Goal: Task Accomplishment & Management: Manage account settings

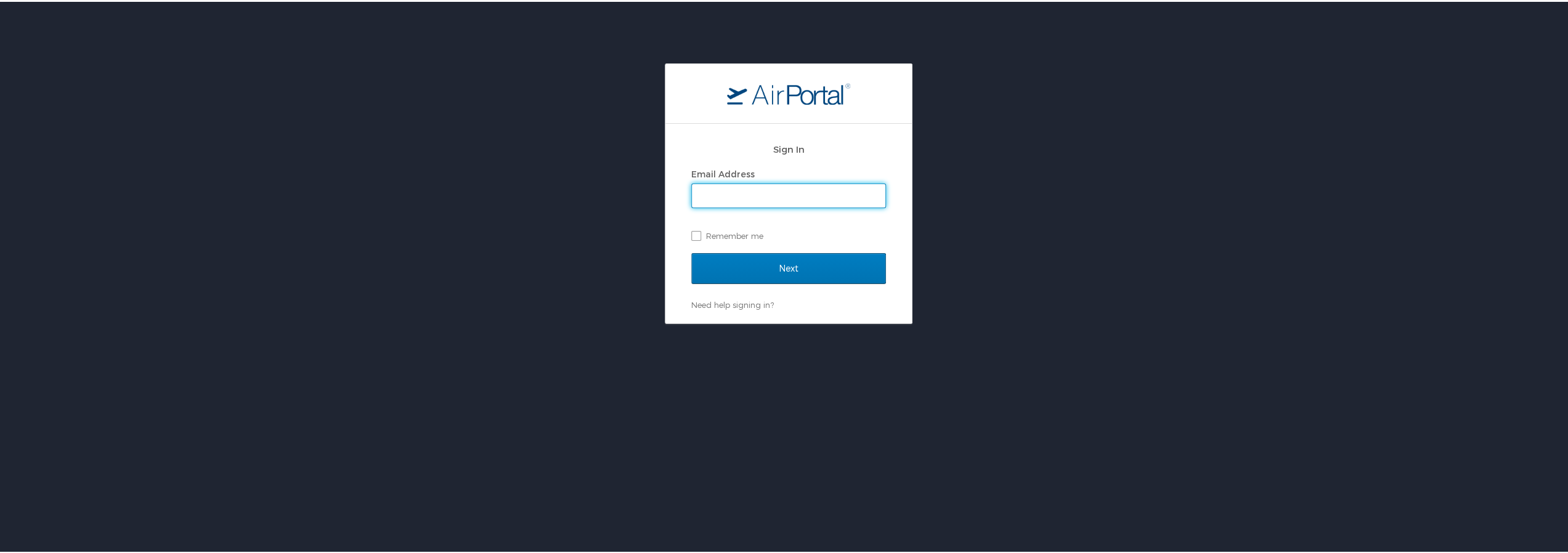
click at [750, 186] on input "Email Address" at bounding box center [788, 194] width 194 height 23
type input "zalinsky.matthew@la.gov"
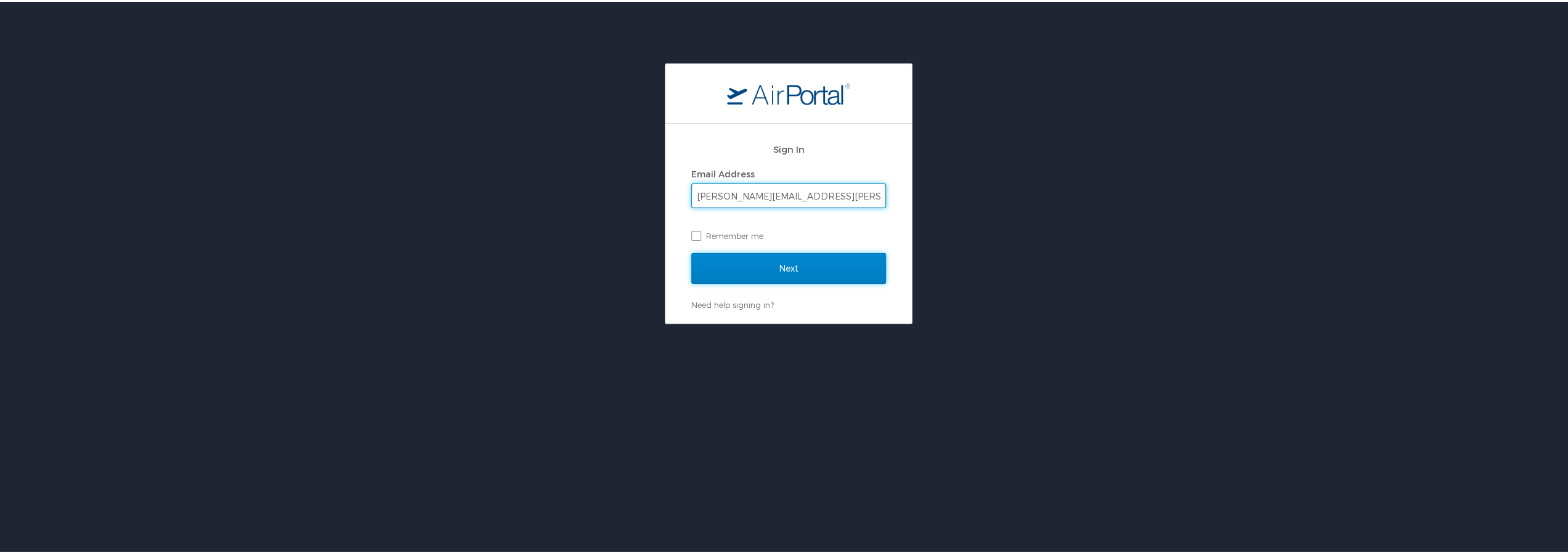
click at [750, 267] on input "Next" at bounding box center [788, 267] width 195 height 30
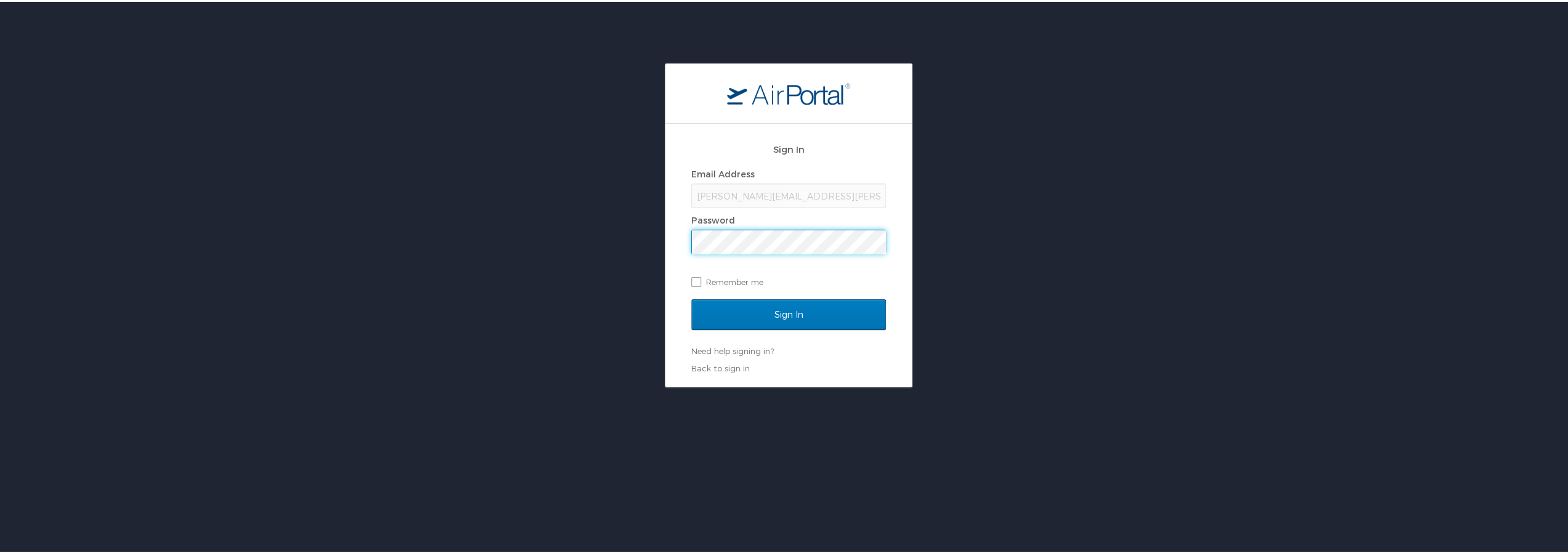
click at [691, 298] on input "Sign In" at bounding box center [788, 313] width 195 height 30
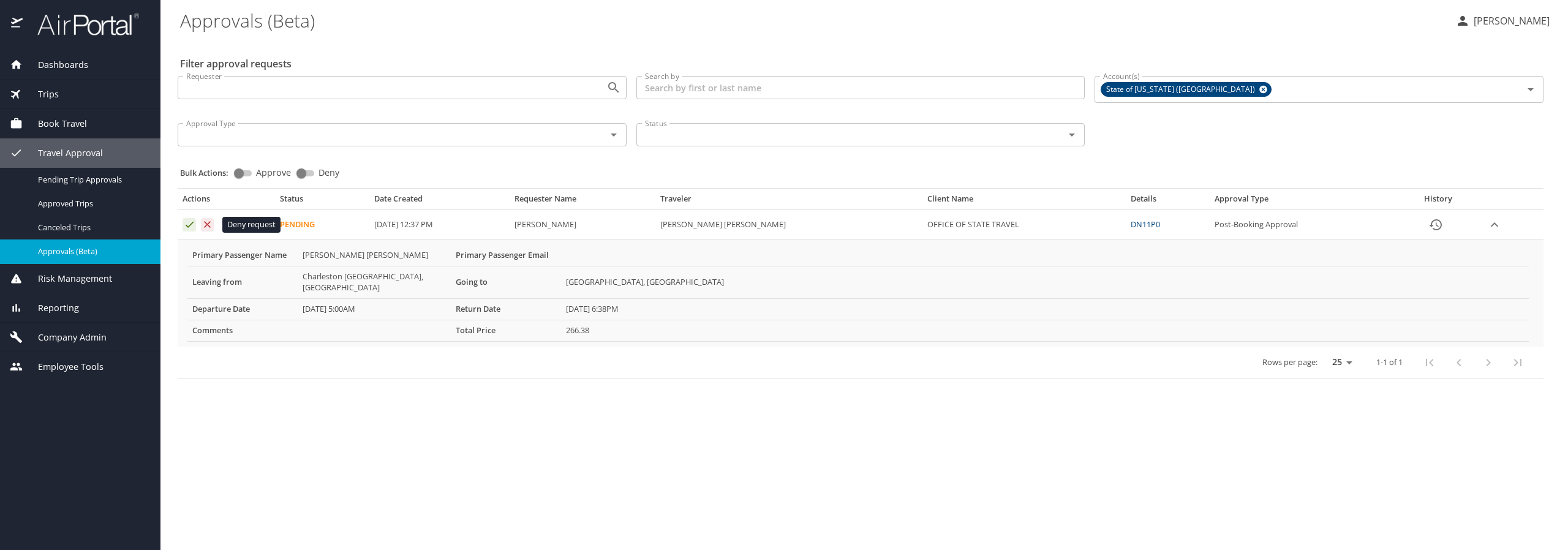
click at [209, 224] on icon "Approval table" at bounding box center [207, 224] width 12 height 12
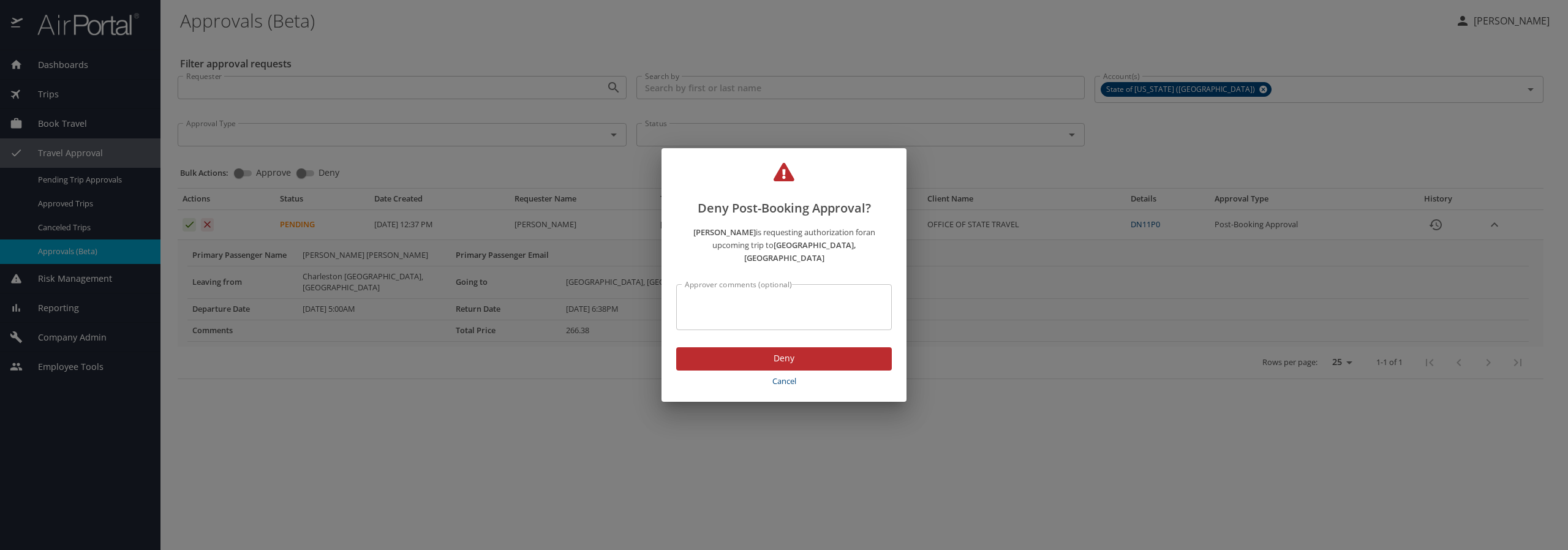
click at [831, 286] on div "Approver comments (optional)" at bounding box center [784, 307] width 216 height 46
type textarea "Wrong approving agency selected."
click at [827, 351] on span "Deny" at bounding box center [784, 359] width 196 height 16
